Goal: Task Accomplishment & Management: Manage account settings

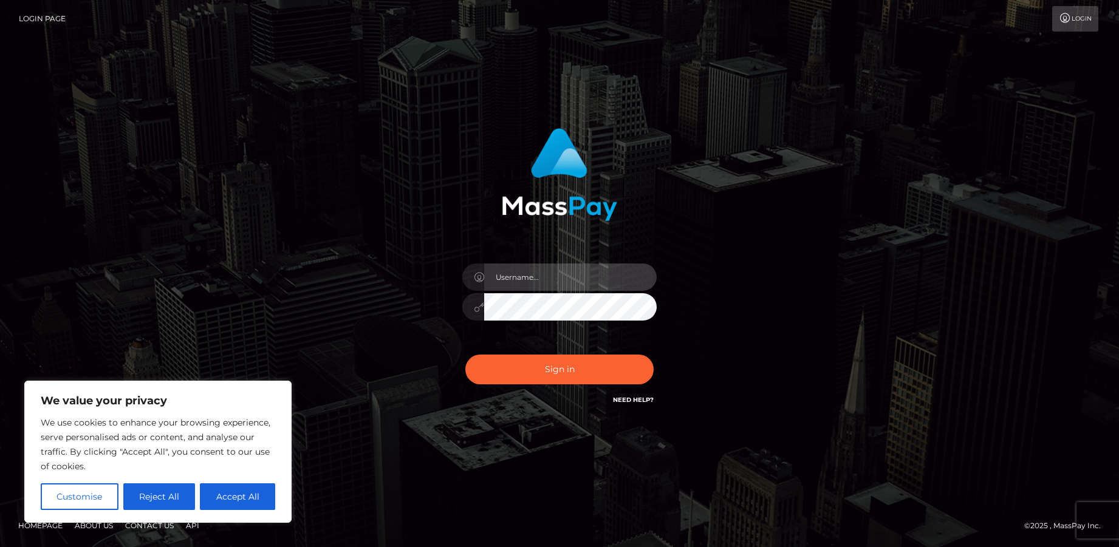
click at [527, 275] on input "text" at bounding box center [570, 277] width 173 height 27
paste input "[DOMAIN_NAME][EMAIL_ADDRESS][DOMAIN_NAME]"
click at [575, 270] on input "[DOMAIN_NAME][EMAIL_ADDRESS][DOMAIN_NAME]" at bounding box center [570, 277] width 173 height 27
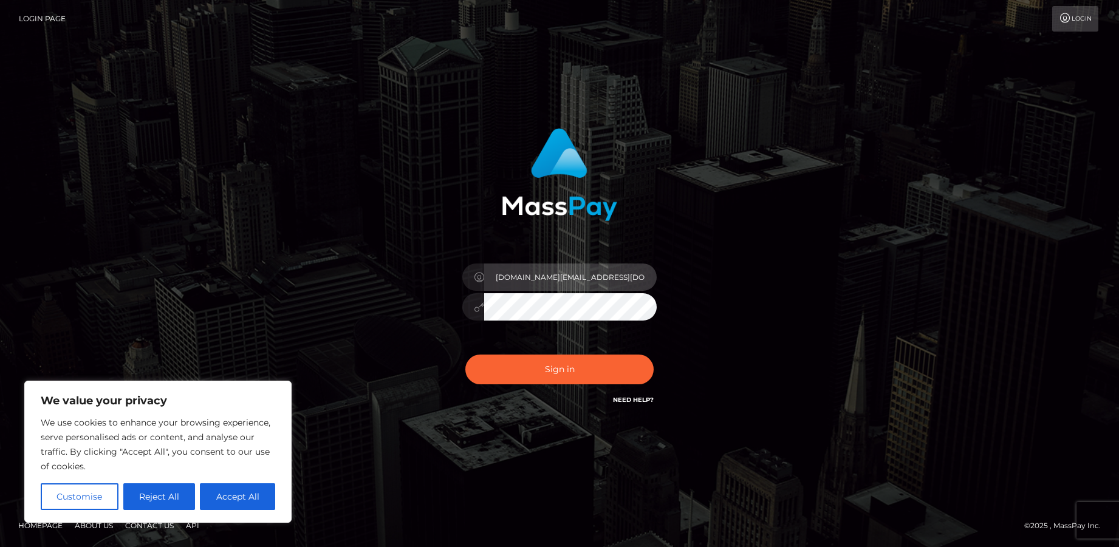
paste input "[PERSON_NAME]"
type input "[PERSON_NAME][DOMAIN_NAME][EMAIL_ADDRESS][DOMAIN_NAME]"
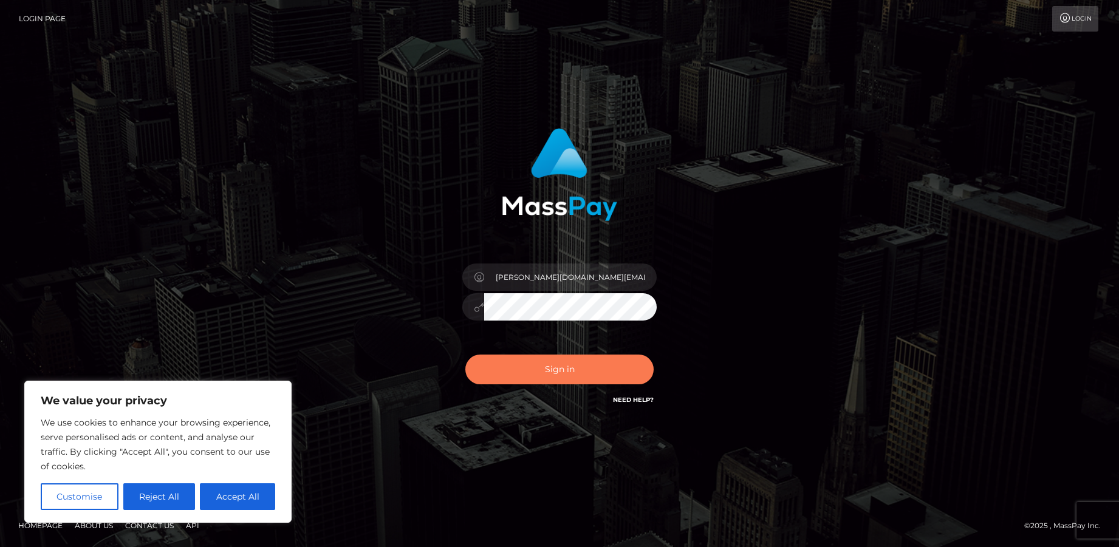
click at [552, 363] on button "Sign in" at bounding box center [559, 370] width 188 height 30
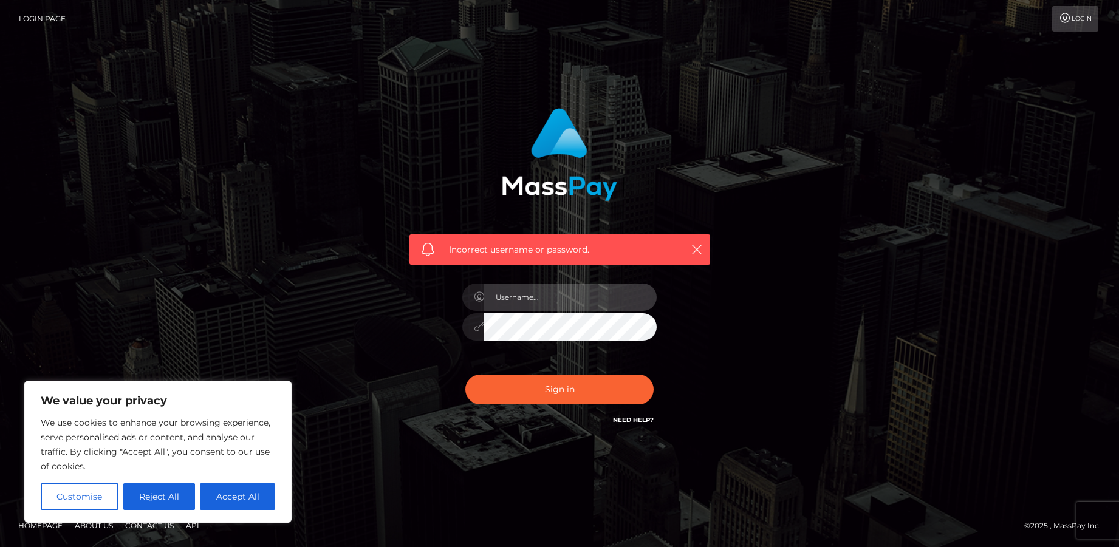
drag, startPoint x: 553, startPoint y: 301, endPoint x: 547, endPoint y: 302, distance: 6.2
click at [547, 302] on input "text" at bounding box center [570, 297] width 173 height 27
paste input "cornelia.live@outlook.com"
type input "cornelia.live@outlook.com"
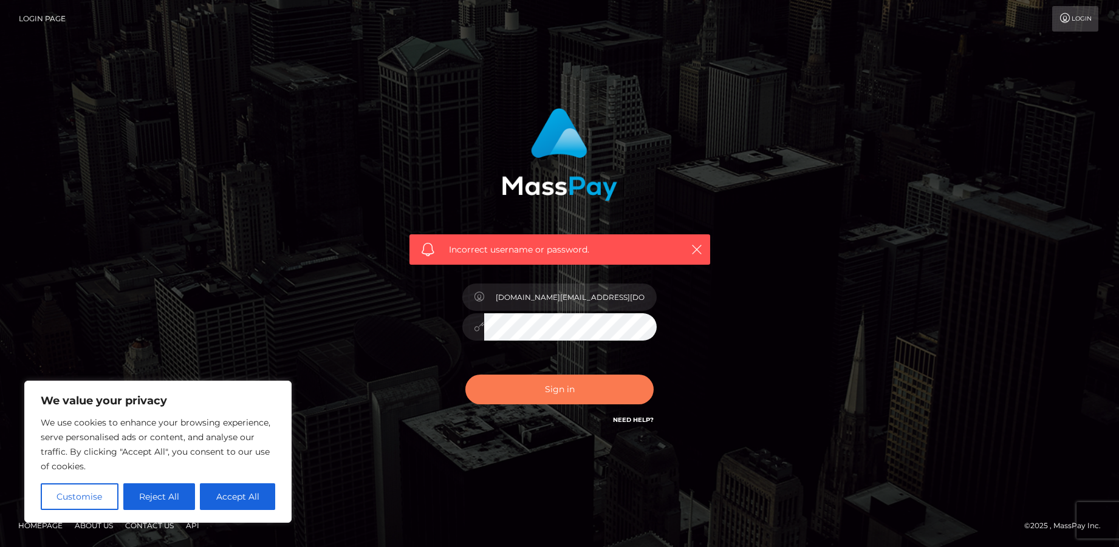
click at [533, 377] on button "Sign in" at bounding box center [559, 390] width 188 height 30
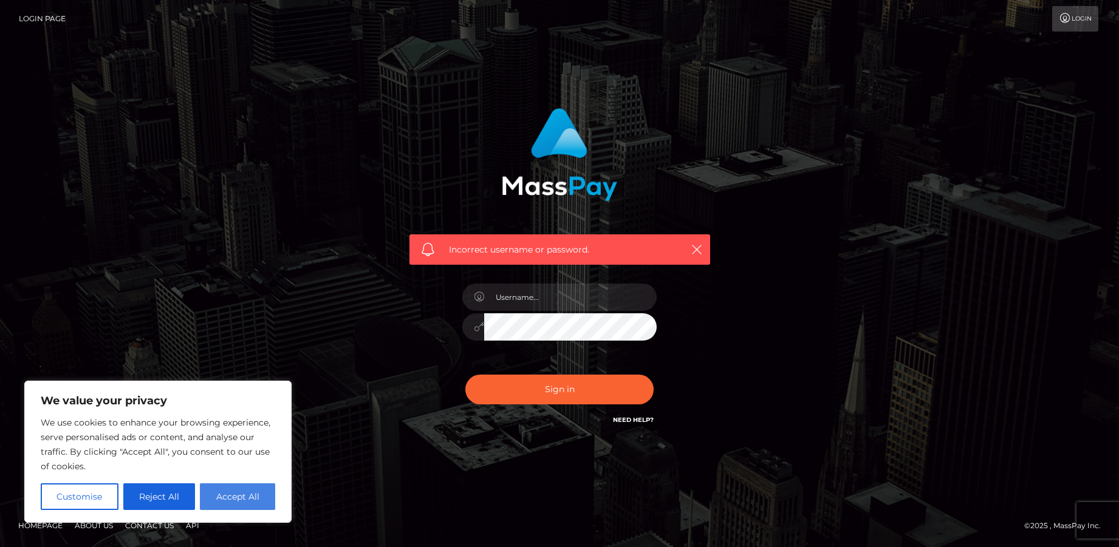
click at [246, 504] on button "Accept All" at bounding box center [237, 497] width 75 height 27
checkbox input "true"
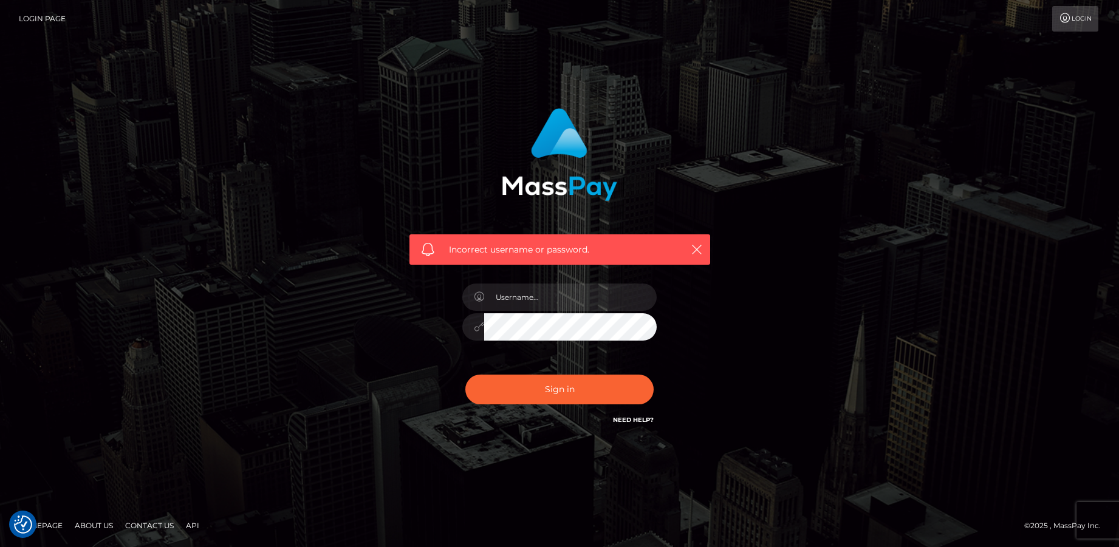
click at [38, 6] on link "Login Page" at bounding box center [42, 19] width 47 height 26
